Goal: Check status

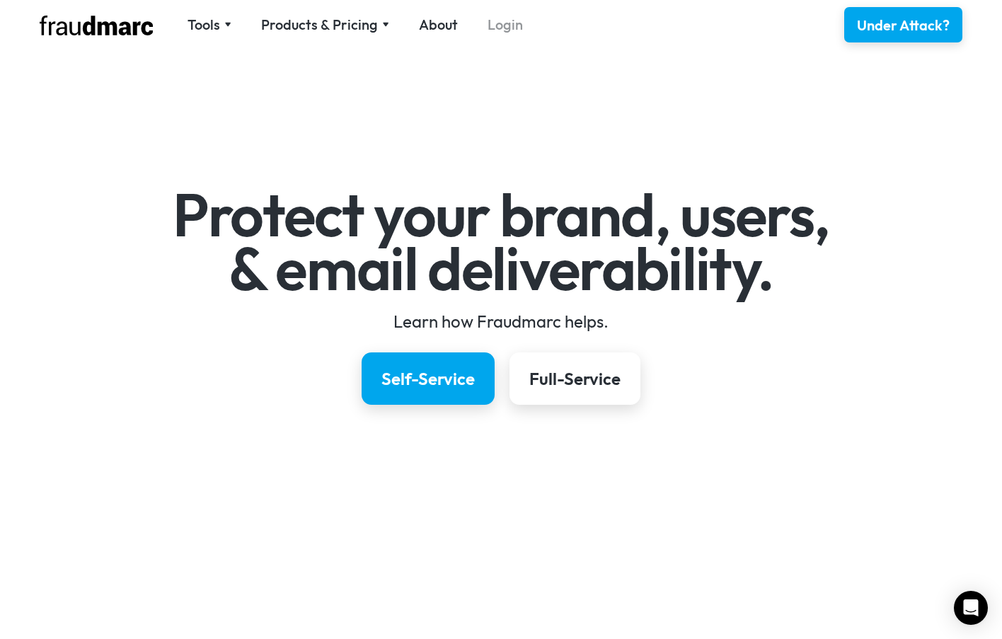
click at [507, 19] on link "Login" at bounding box center [505, 25] width 35 height 20
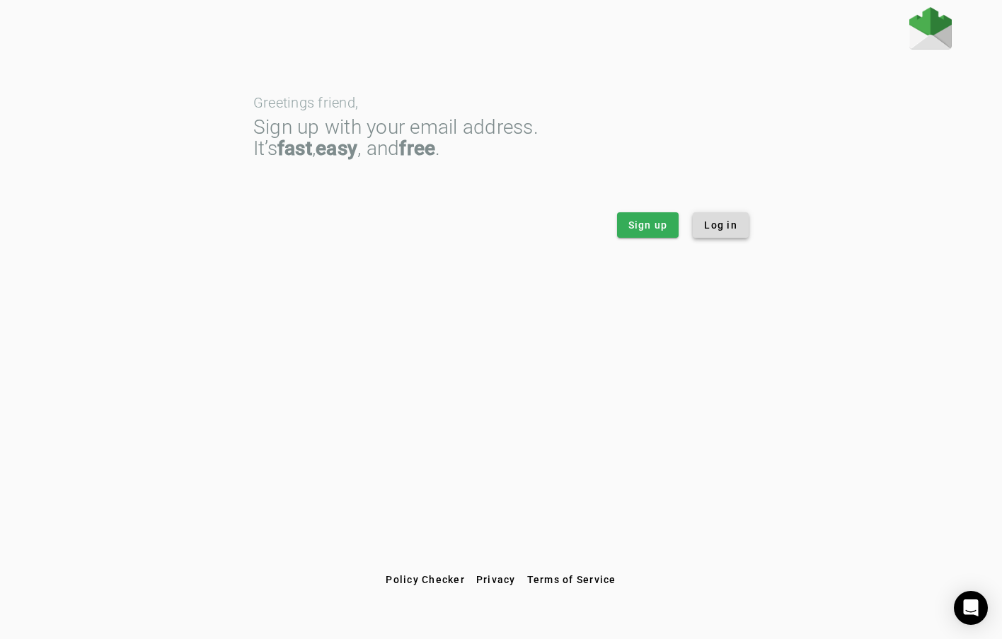
click at [714, 230] on span "Log in" at bounding box center [720, 225] width 33 height 14
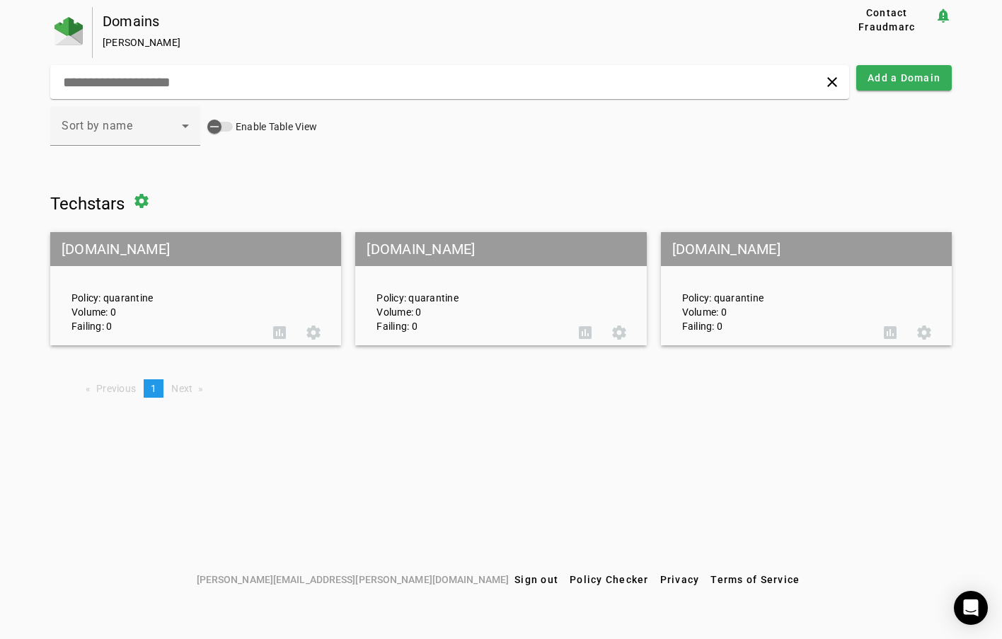
click at [464, 246] on mat-grid-tile-header "[DOMAIN_NAME]" at bounding box center [500, 249] width 291 height 34
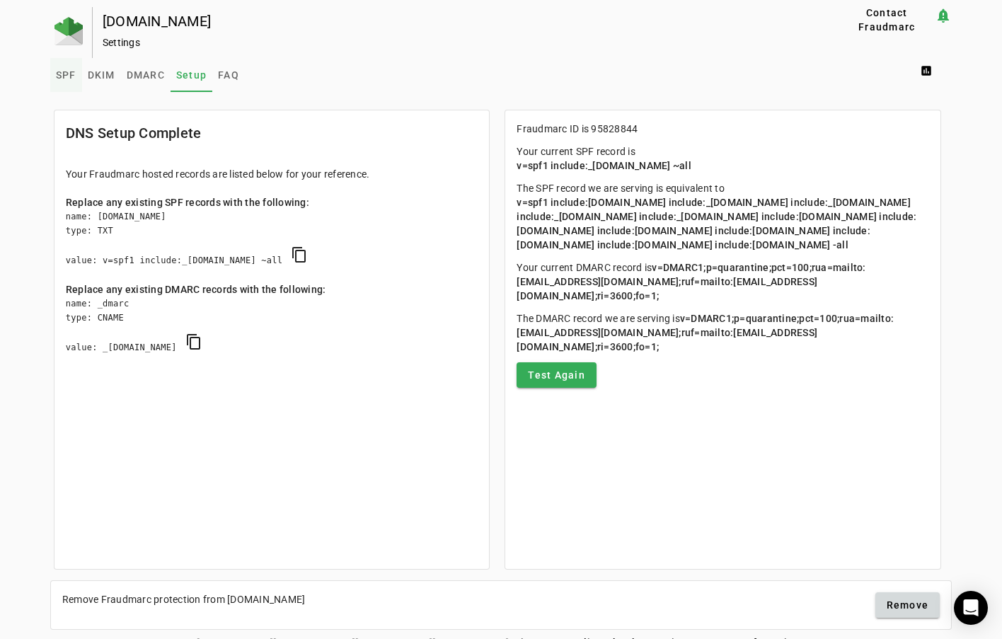
click at [70, 76] on span "SPF" at bounding box center [66, 75] width 21 height 10
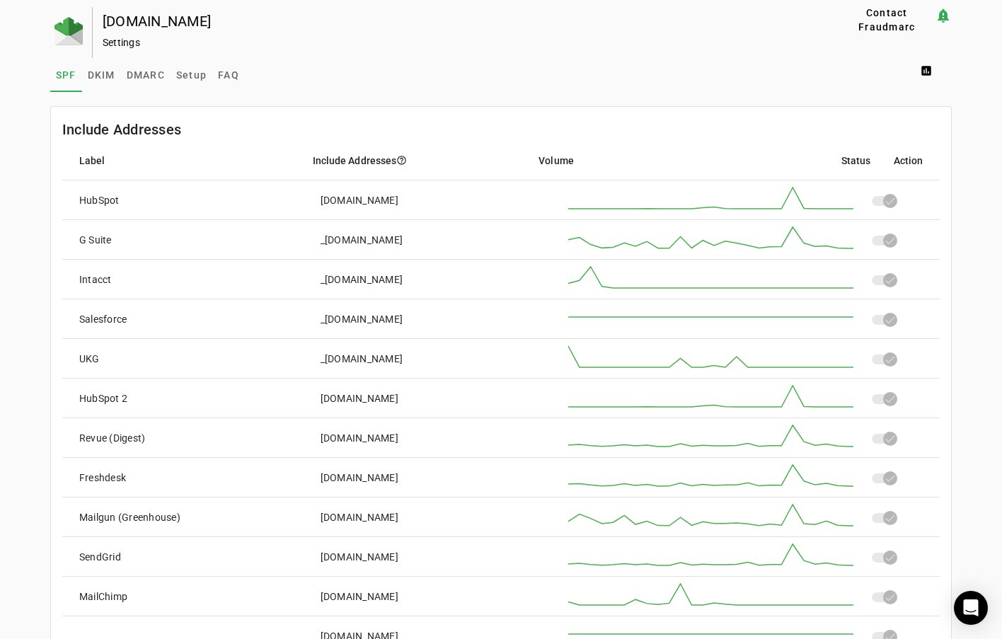
click at [372, 238] on div "_[DOMAIN_NAME]" at bounding box center [362, 240] width 83 height 14
click at [91, 241] on div "G Suite" at bounding box center [95, 240] width 33 height 14
click at [98, 79] on span "DKIM" at bounding box center [102, 75] width 28 height 10
